Goal: Transaction & Acquisition: Purchase product/service

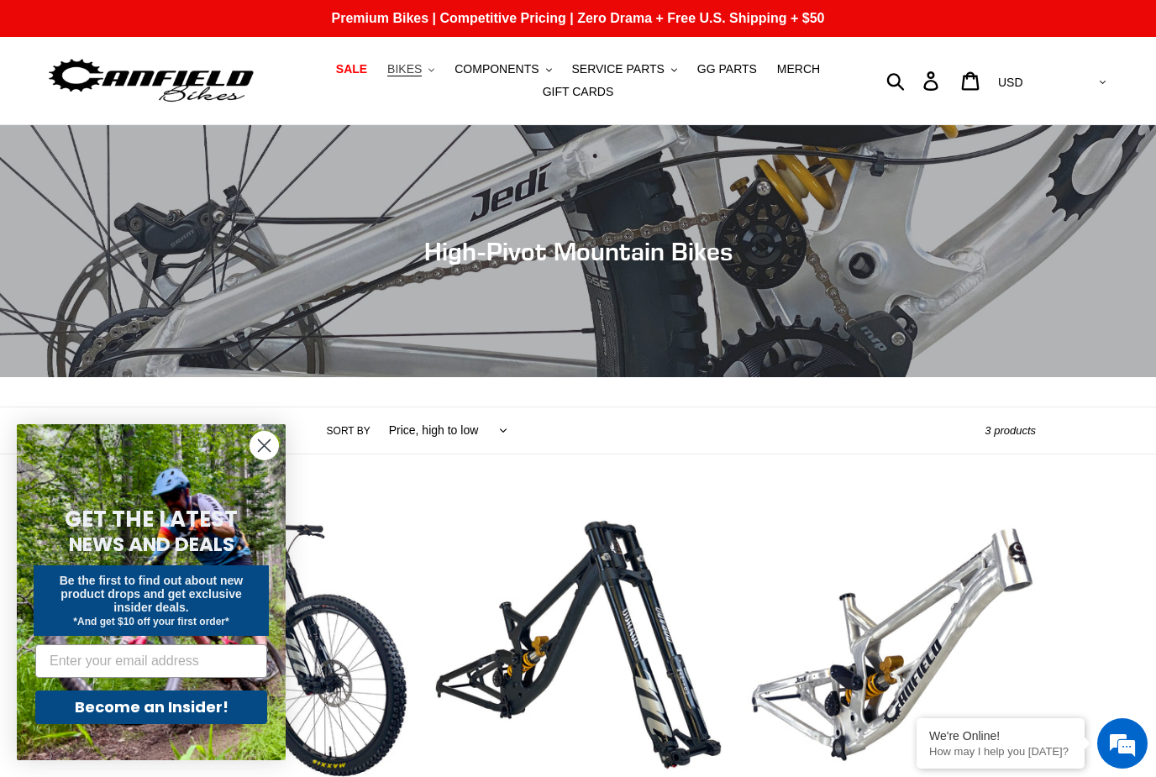
click at [422, 72] on span "BIKES" at bounding box center [404, 69] width 34 height 14
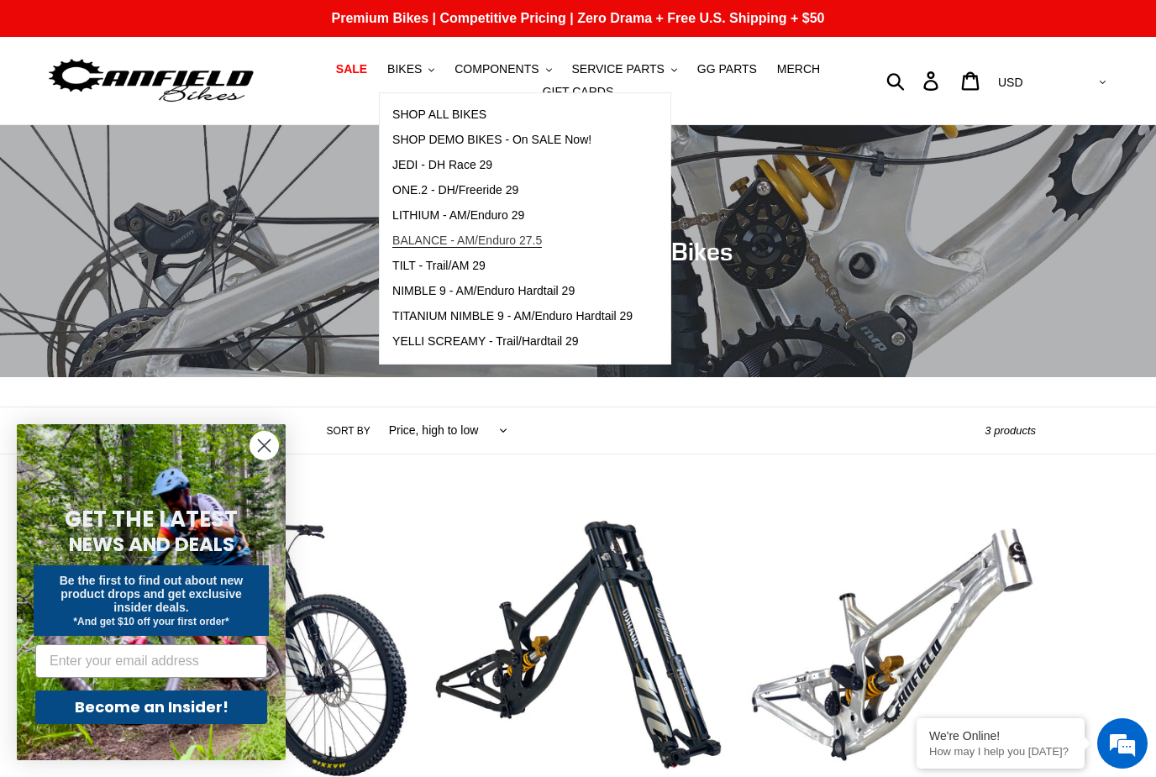
click at [422, 235] on span "BALANCE - AM/Enduro 27.5" at bounding box center [467, 240] width 150 height 14
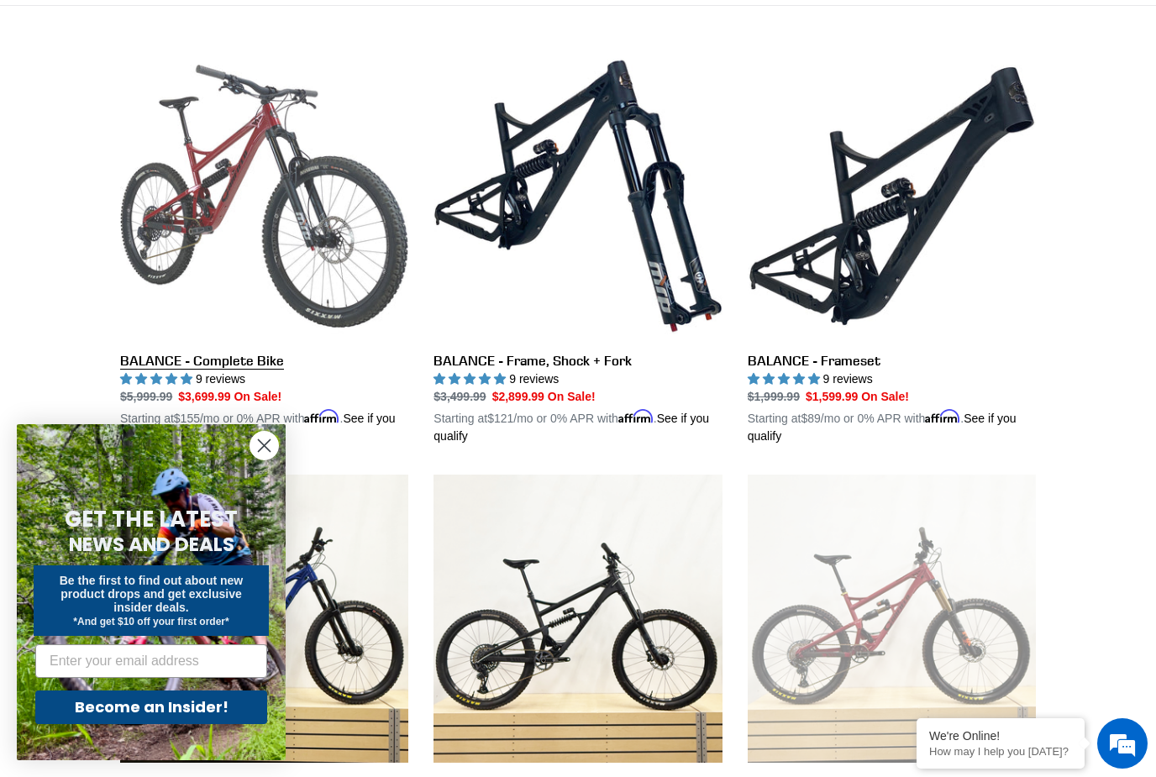
scroll to position [448, 0]
click at [269, 80] on link "BALANCE - Complete Bike" at bounding box center [264, 249] width 288 height 393
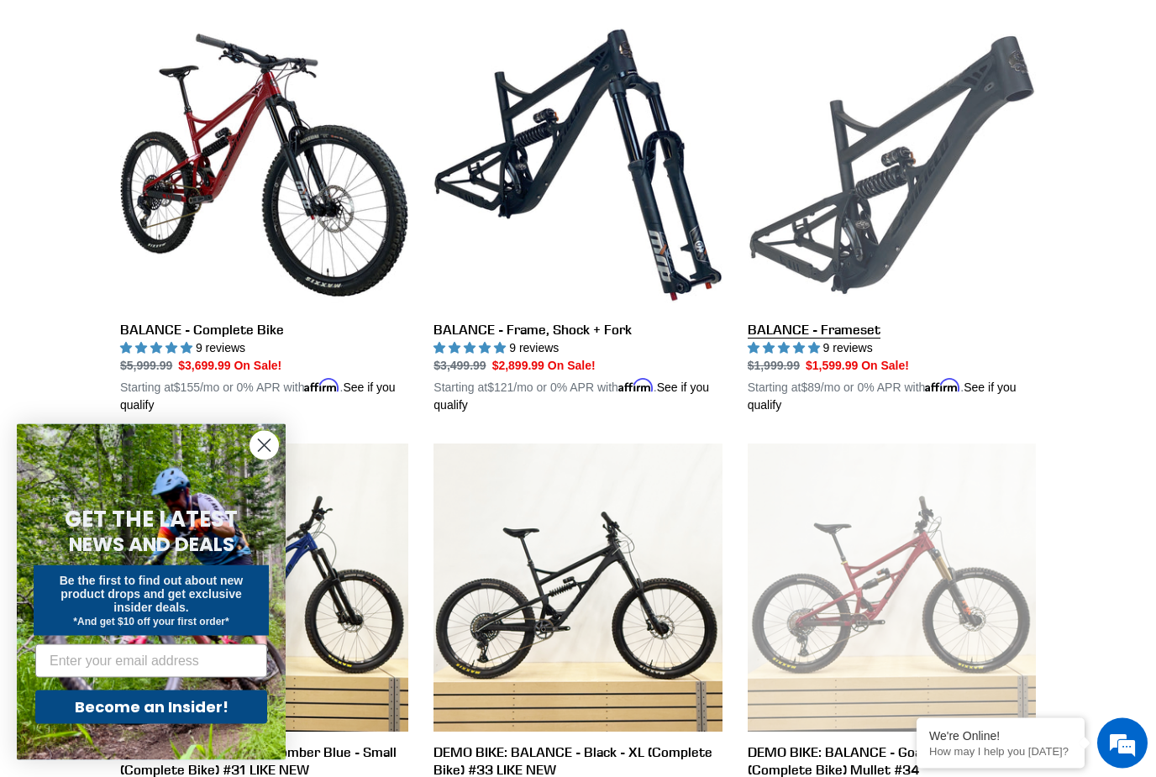
scroll to position [480, 0]
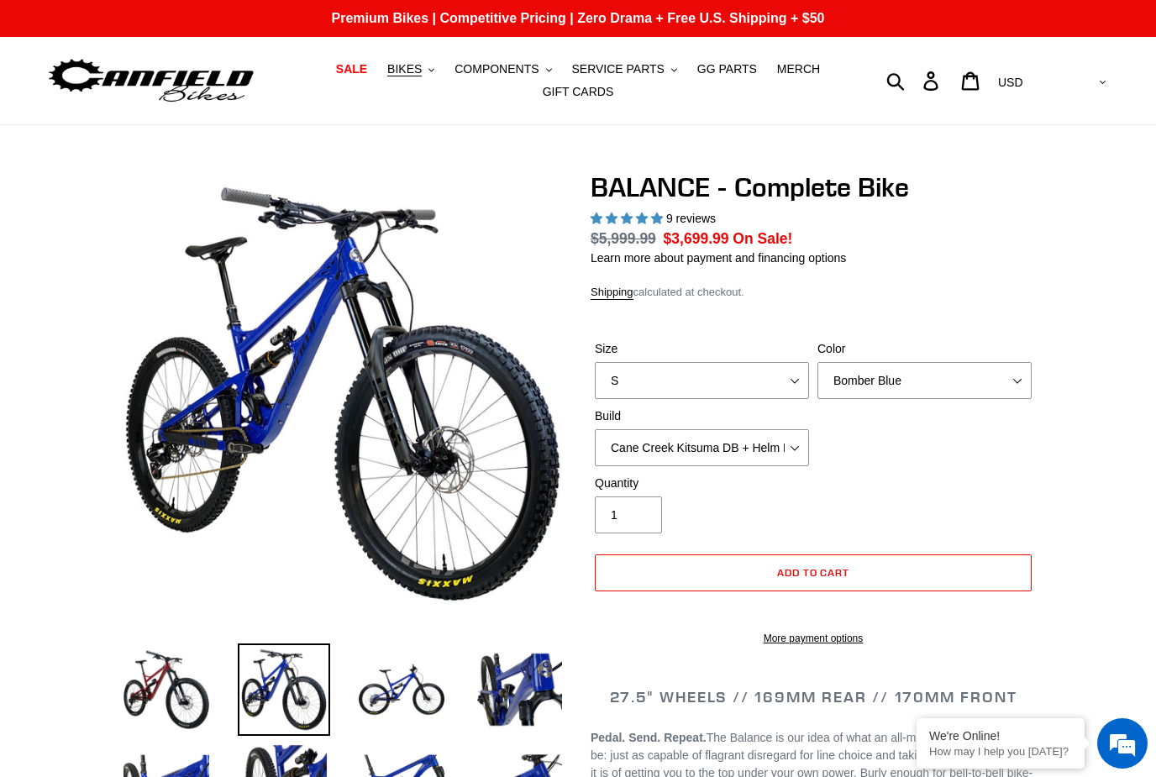
select select "highest-rating"
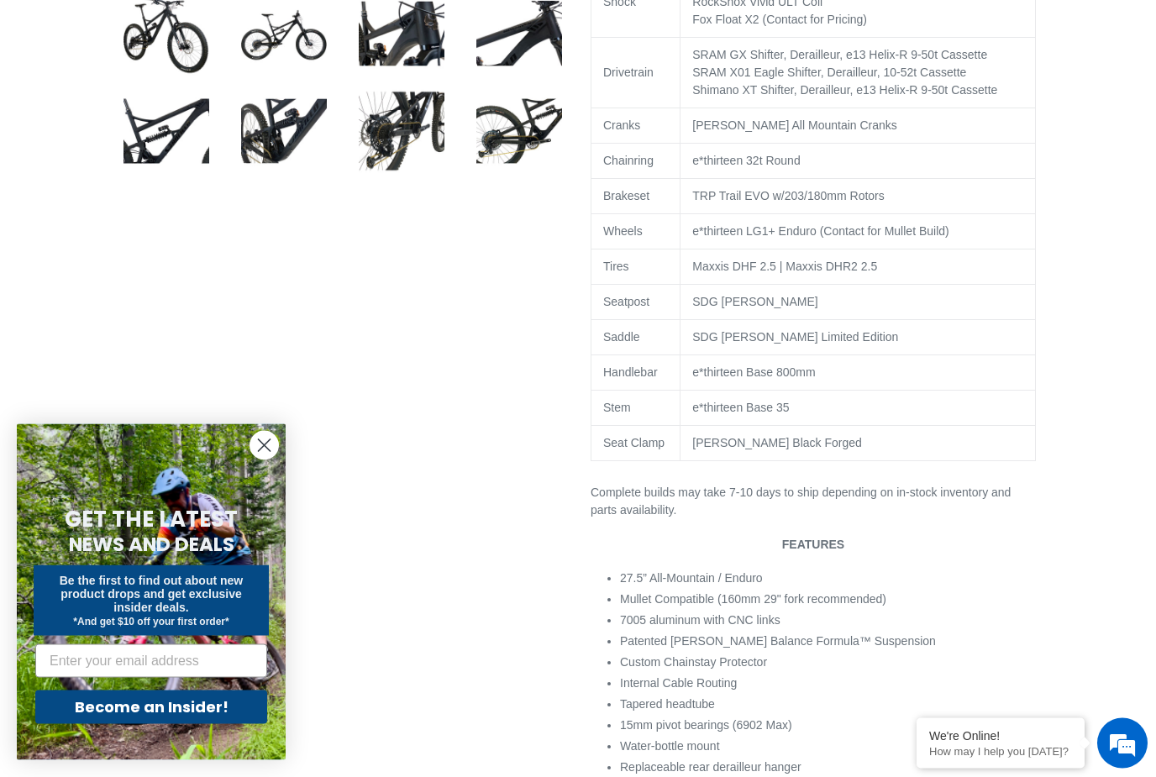
scroll to position [1049, 0]
